Goal: Task Accomplishment & Management: Manage account settings

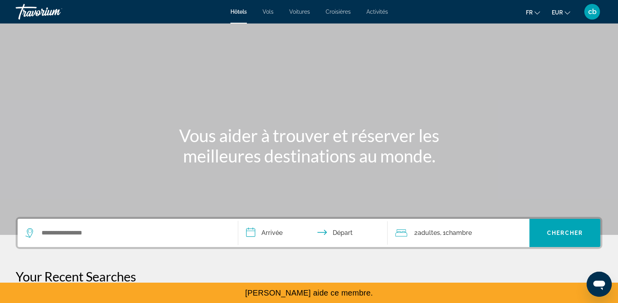
click at [591, 12] on span "cb" at bounding box center [592, 12] width 8 height 8
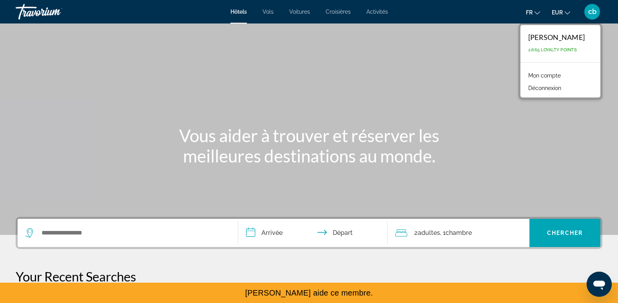
click at [532, 11] on span "fr" at bounding box center [529, 12] width 7 height 6
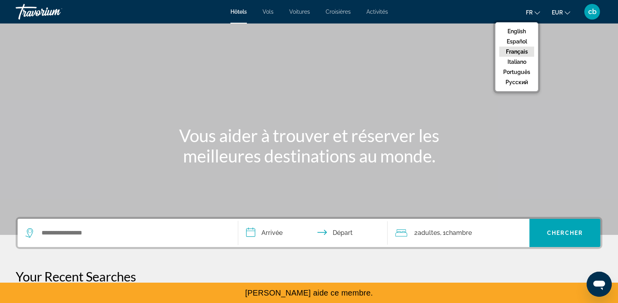
click at [517, 25] on ul "English Español Français Italiano Português русский" at bounding box center [516, 56] width 43 height 69
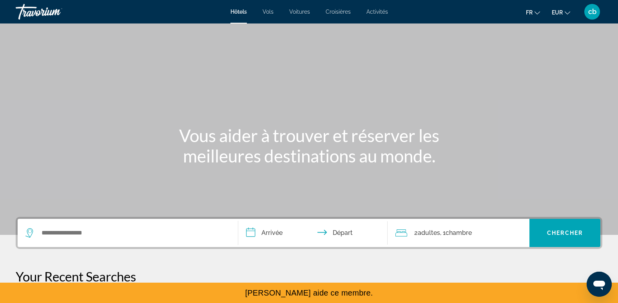
click at [535, 14] on icon "Change language" at bounding box center [536, 12] width 5 height 5
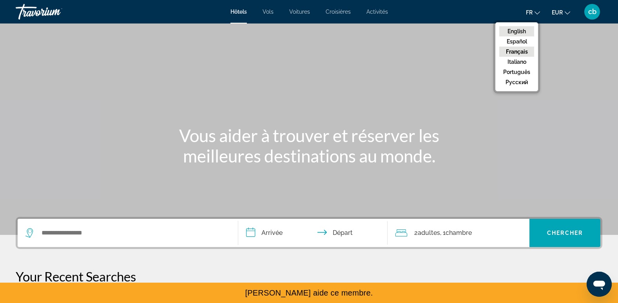
click at [521, 29] on button "English" at bounding box center [516, 31] width 35 height 10
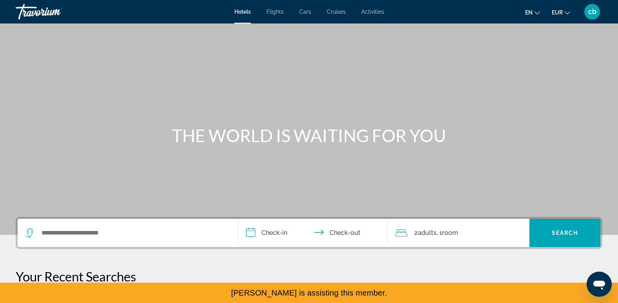
click at [593, 11] on span "cb" at bounding box center [592, 12] width 8 height 8
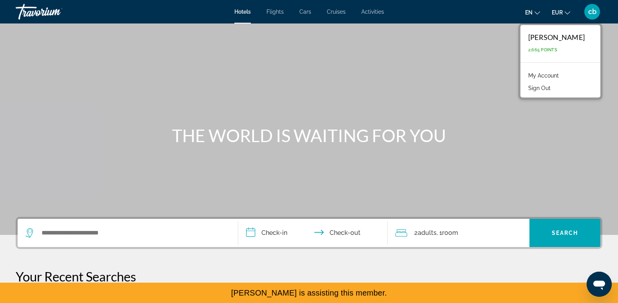
click at [562, 73] on link "My Account" at bounding box center [543, 75] width 38 height 10
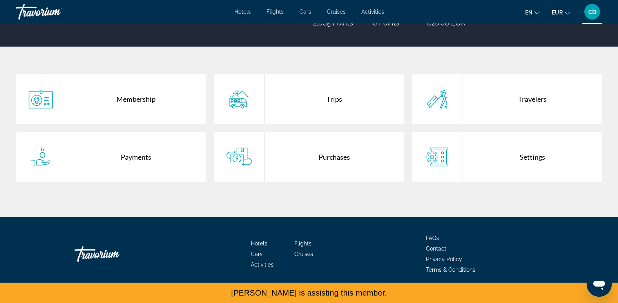
scroll to position [95, 0]
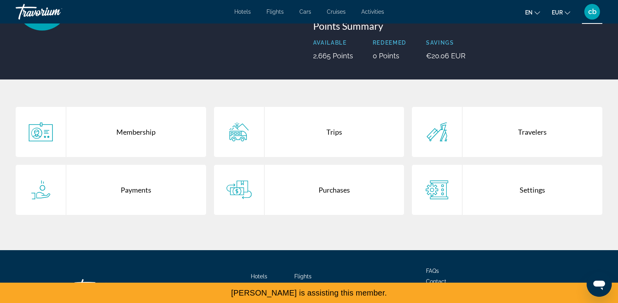
click at [316, 203] on div "Purchases" at bounding box center [334, 190] width 140 height 50
